Goal: Information Seeking & Learning: Understand process/instructions

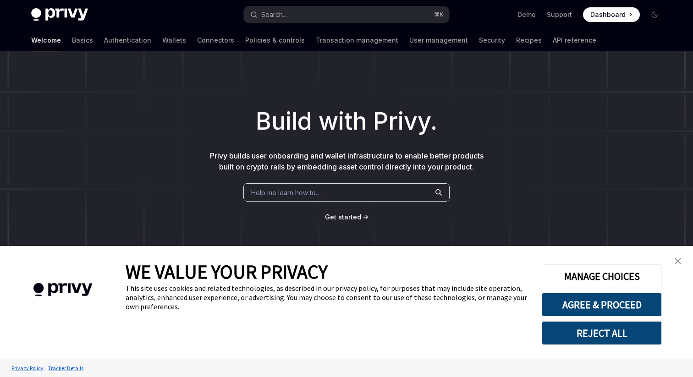
type textarea "*"
click at [294, 195] on span "Help me learn how to…" at bounding box center [286, 193] width 70 height 10
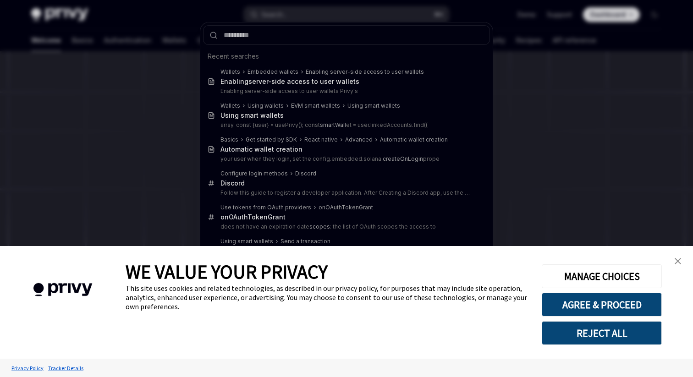
type input "**********"
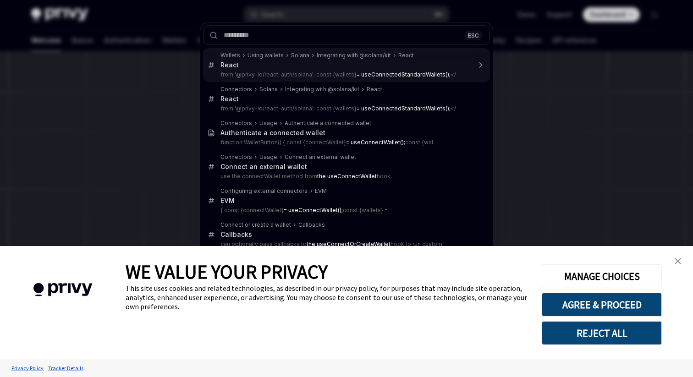
type textarea "*"
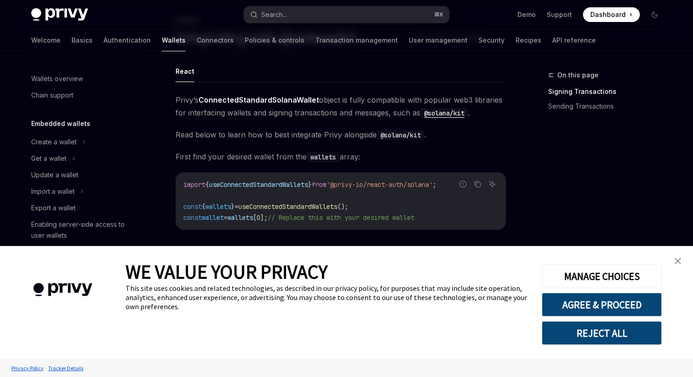
scroll to position [205, 0]
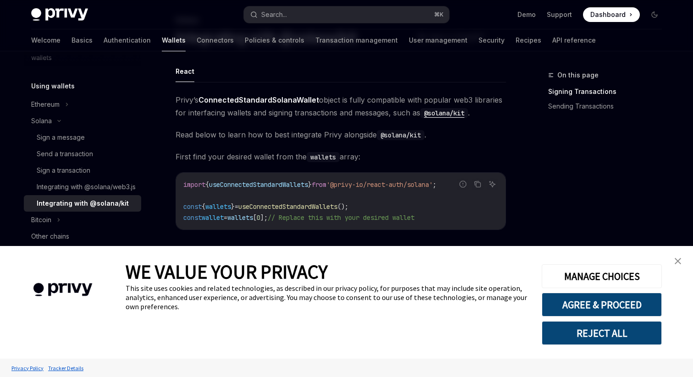
click at [677, 258] on img "close banner" at bounding box center [678, 261] width 6 height 6
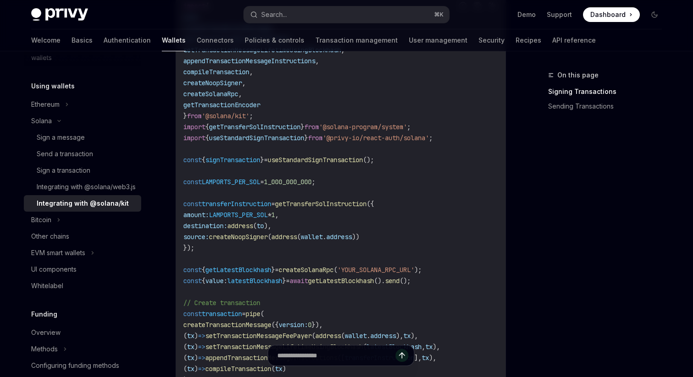
scroll to position [377, 0]
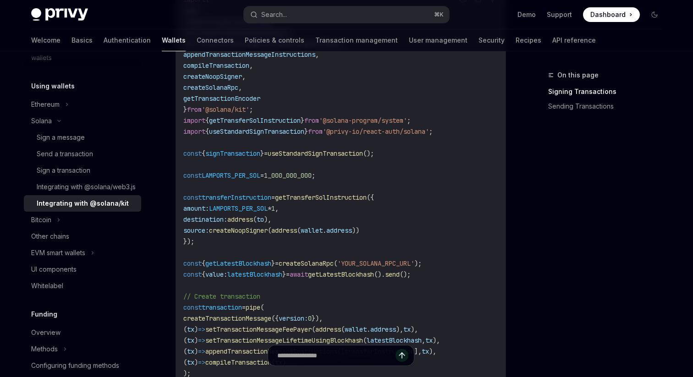
click at [462, 263] on code "import { pipe , createTransactionMessage , setTransactionMessageFeePayer , setT…" at bounding box center [340, 225] width 315 height 462
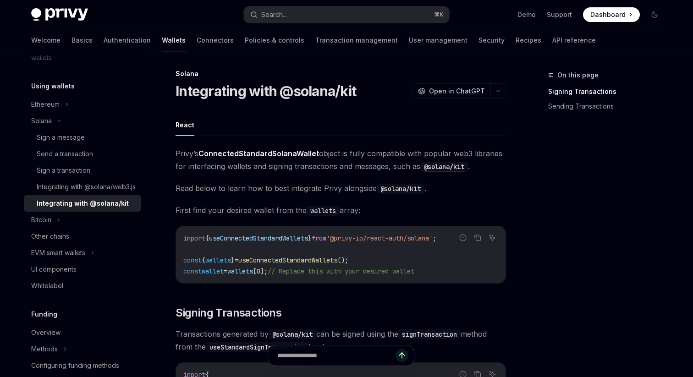
scroll to position [0, 0]
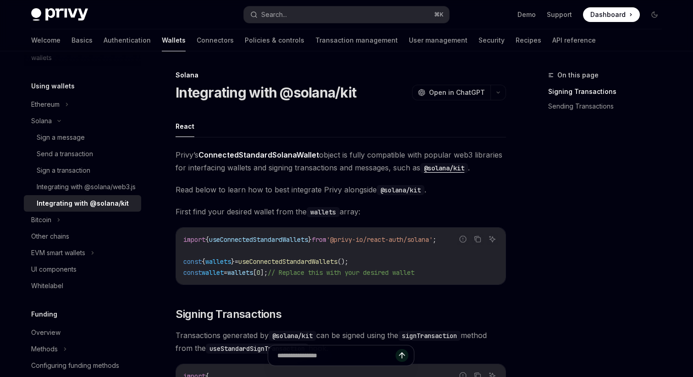
click at [315, 266] on code "import { useConnectedStandardWallets } from '@privy-io/react-auth/solana' ; con…" at bounding box center [340, 256] width 315 height 44
copy span "useConnectedStandardWallets"
